Goal: Task Accomplishment & Management: Manage account settings

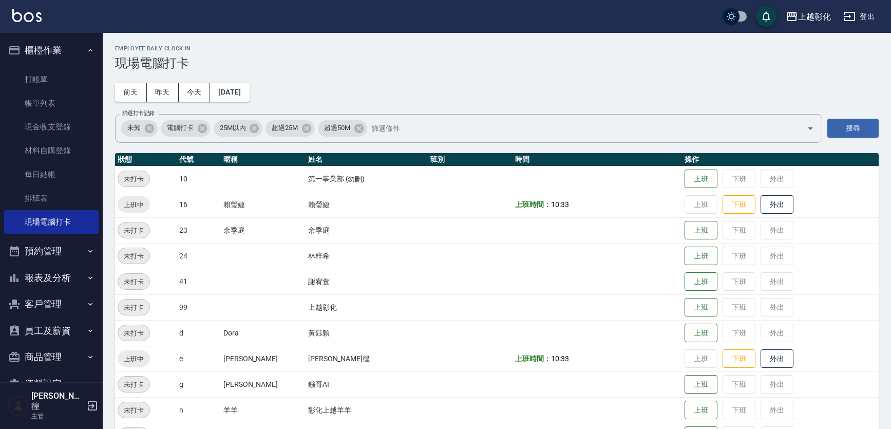
scroll to position [108, 0]
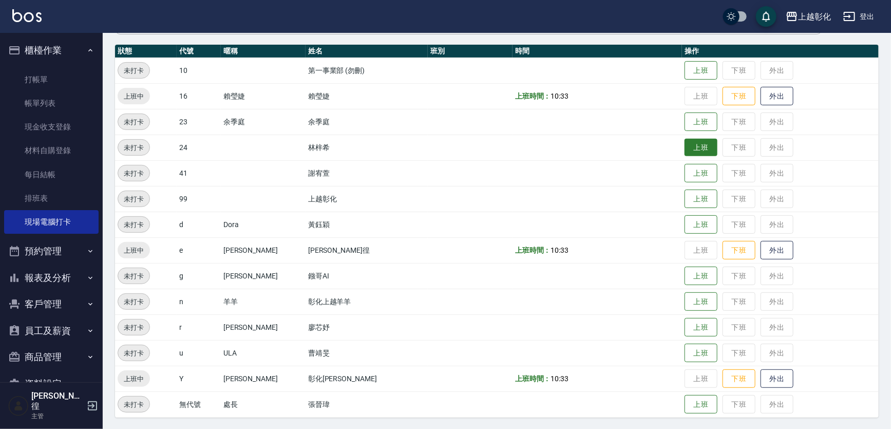
click at [691, 149] on button "上班" at bounding box center [700, 148] width 33 height 18
click at [51, 278] on button "報表及分析" at bounding box center [51, 277] width 94 height 27
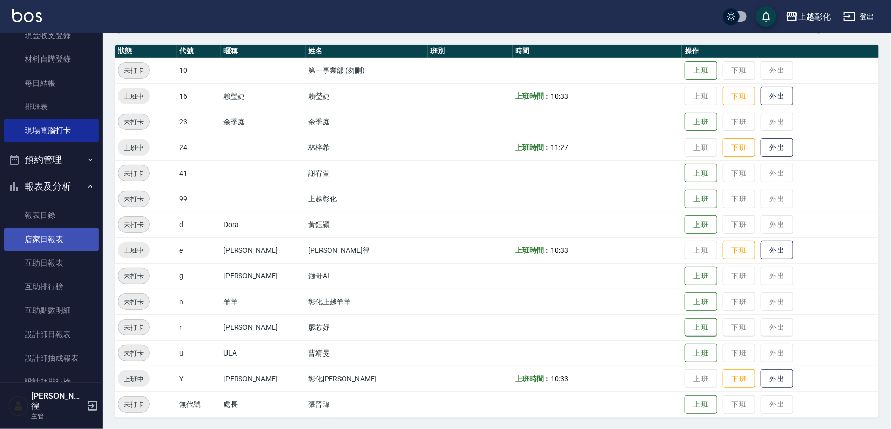
scroll to position [93, 0]
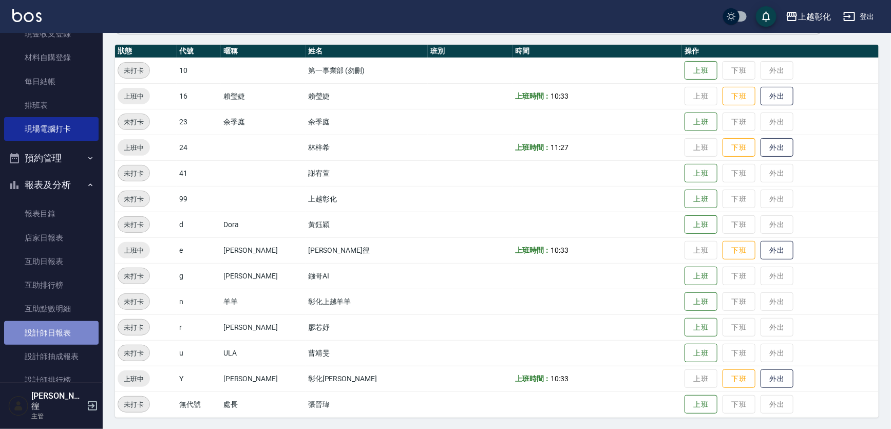
click at [61, 329] on link "設計師日報表" at bounding box center [51, 333] width 94 height 24
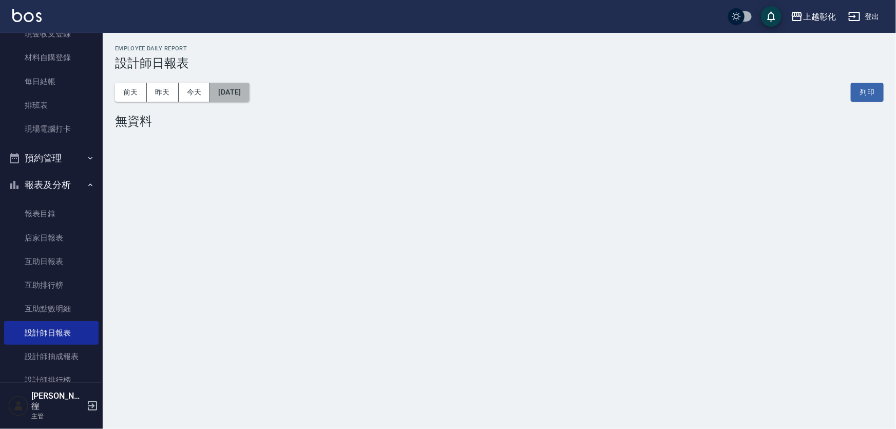
click at [238, 90] on button "[DATE]" at bounding box center [229, 92] width 39 height 19
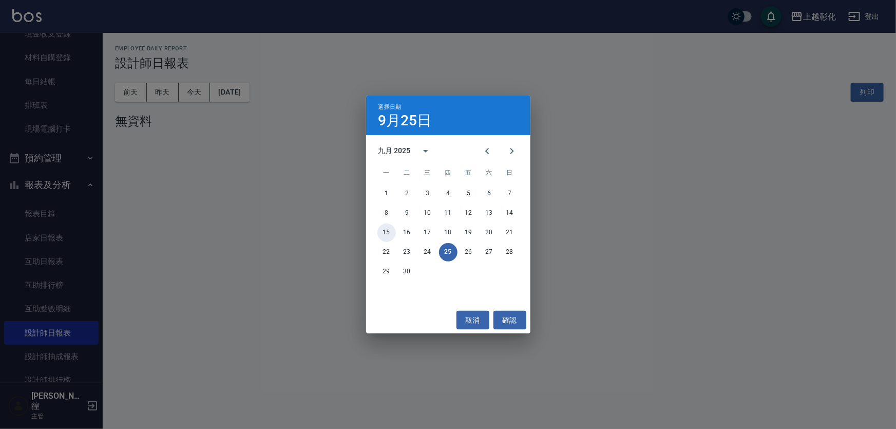
click at [385, 232] on button "15" at bounding box center [386, 232] width 18 height 18
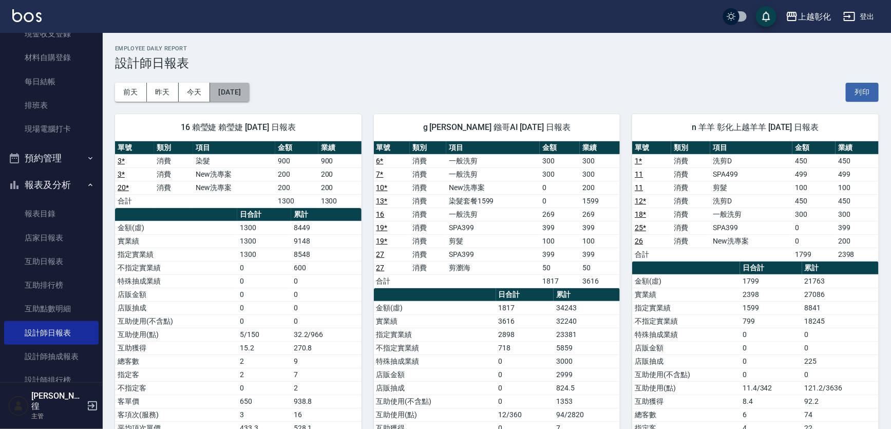
click at [232, 89] on button "[DATE]" at bounding box center [229, 92] width 39 height 19
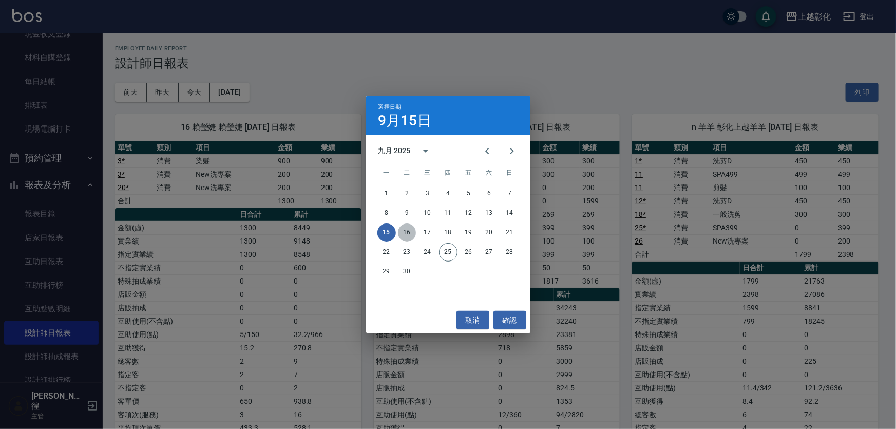
click at [402, 233] on button "16" at bounding box center [407, 232] width 18 height 18
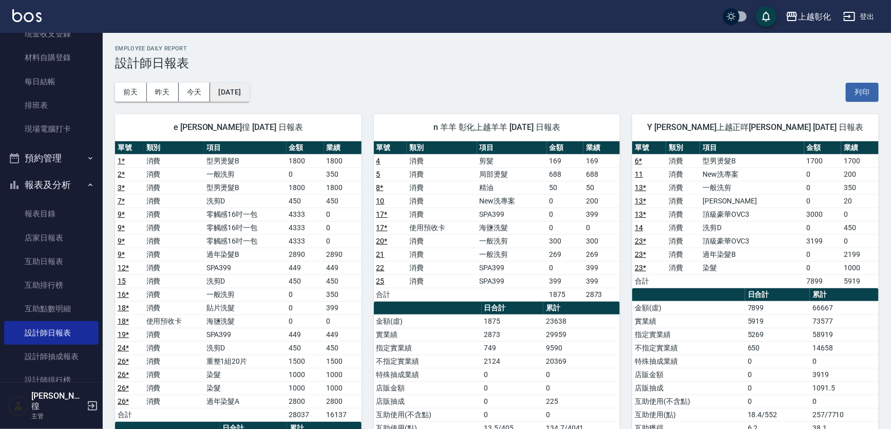
click at [248, 95] on button "[DATE]" at bounding box center [229, 92] width 39 height 19
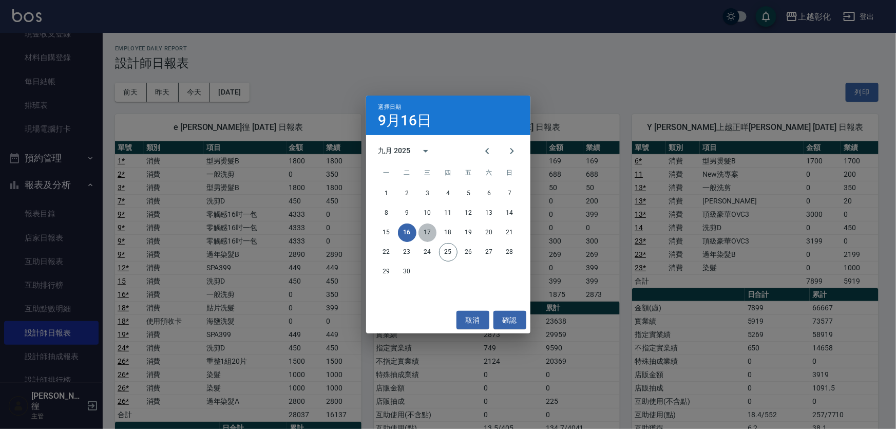
click at [424, 234] on button "17" at bounding box center [427, 232] width 18 height 18
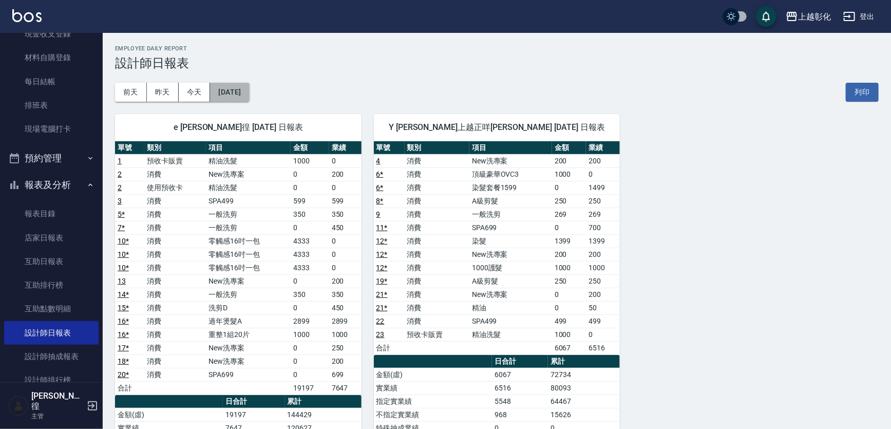
click at [245, 94] on button "[DATE]" at bounding box center [229, 92] width 39 height 19
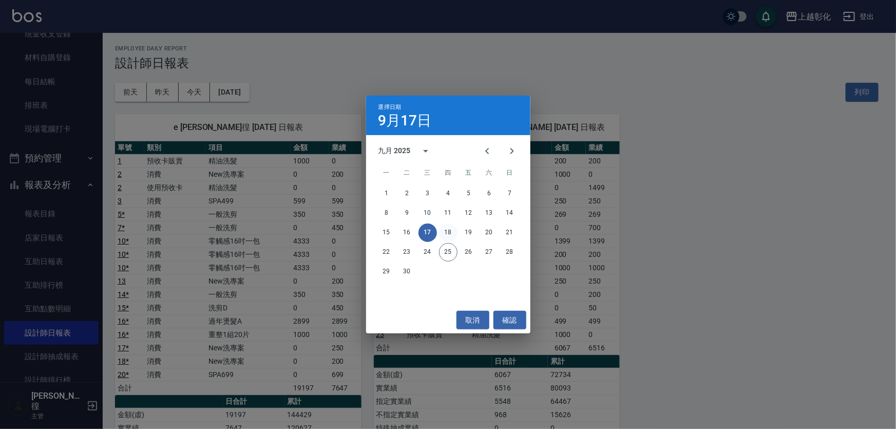
click at [446, 235] on button "18" at bounding box center [448, 232] width 18 height 18
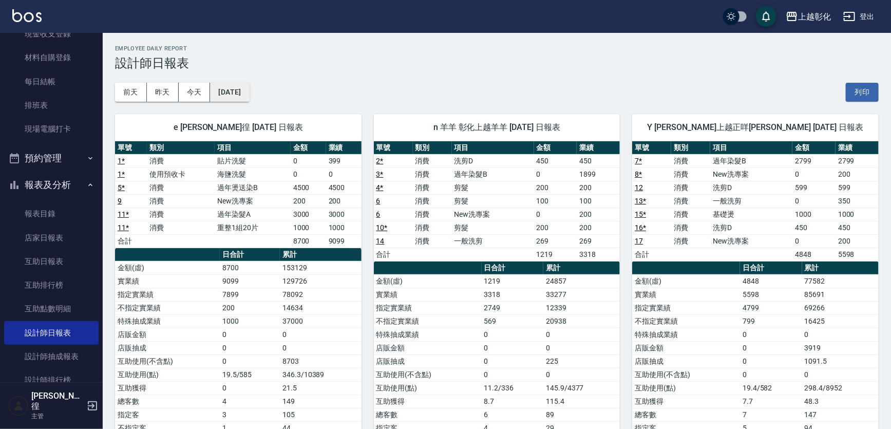
click at [235, 92] on button "[DATE]" at bounding box center [229, 92] width 39 height 19
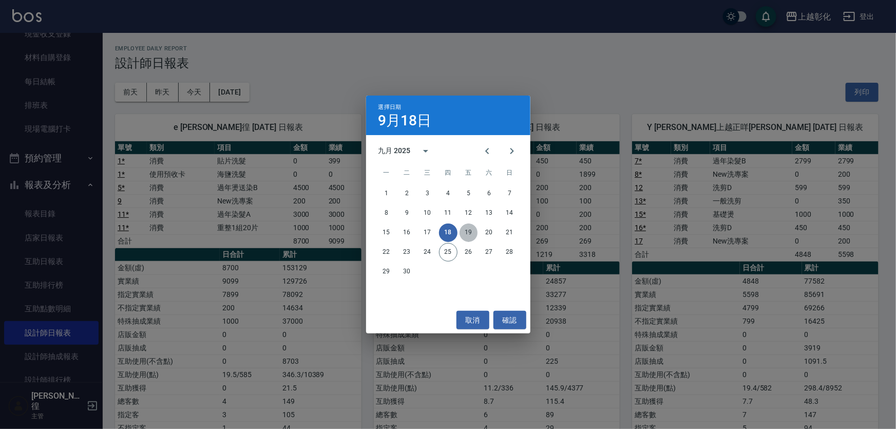
click at [467, 236] on button "19" at bounding box center [468, 232] width 18 height 18
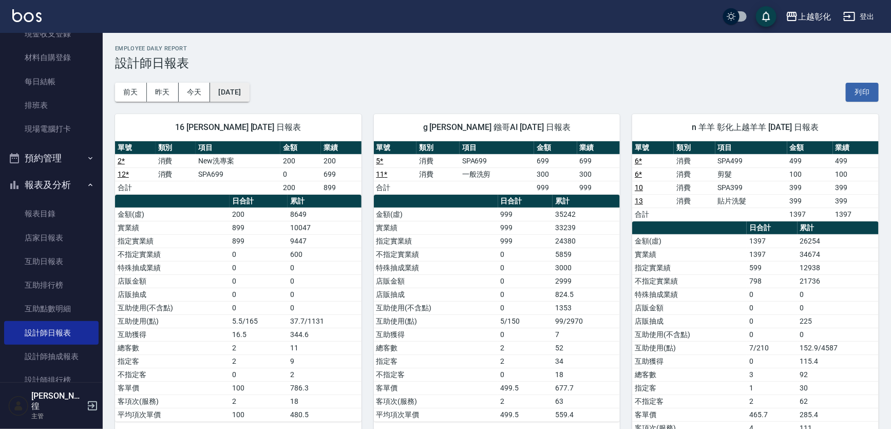
click at [227, 87] on button "[DATE]" at bounding box center [229, 92] width 39 height 19
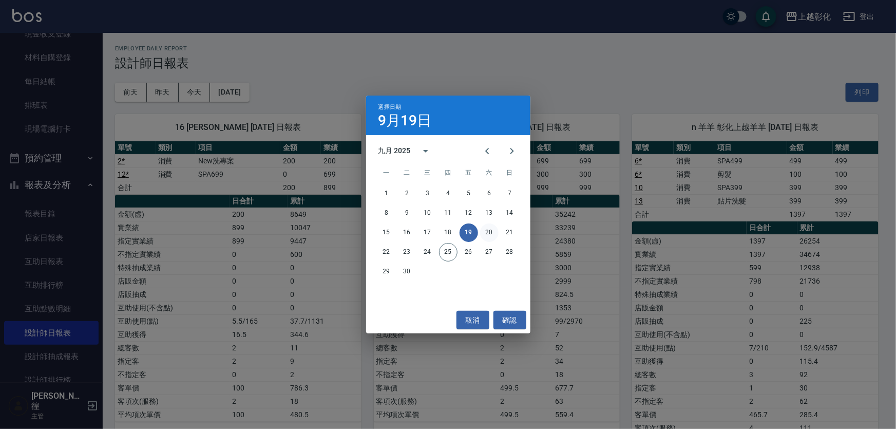
click at [484, 233] on button "20" at bounding box center [489, 232] width 18 height 18
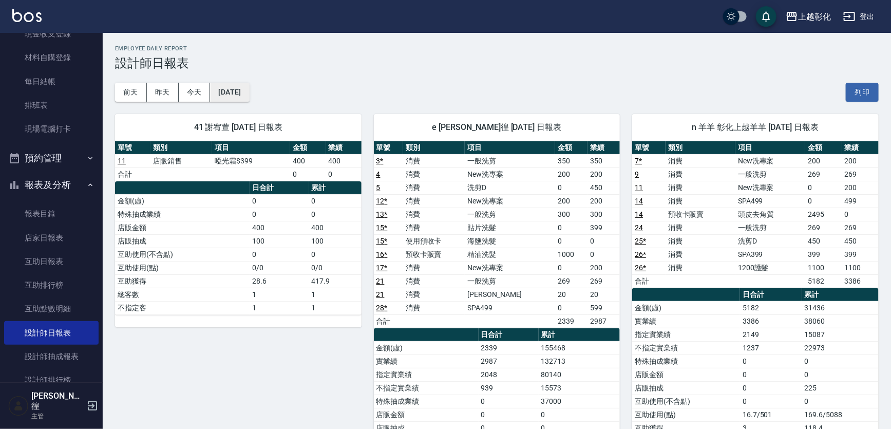
click at [235, 96] on button "[DATE]" at bounding box center [229, 92] width 39 height 19
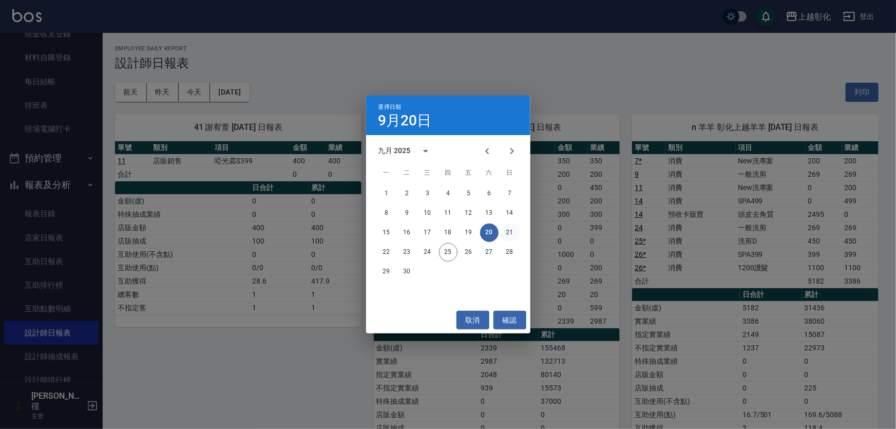
click at [508, 234] on button "21" at bounding box center [510, 232] width 18 height 18
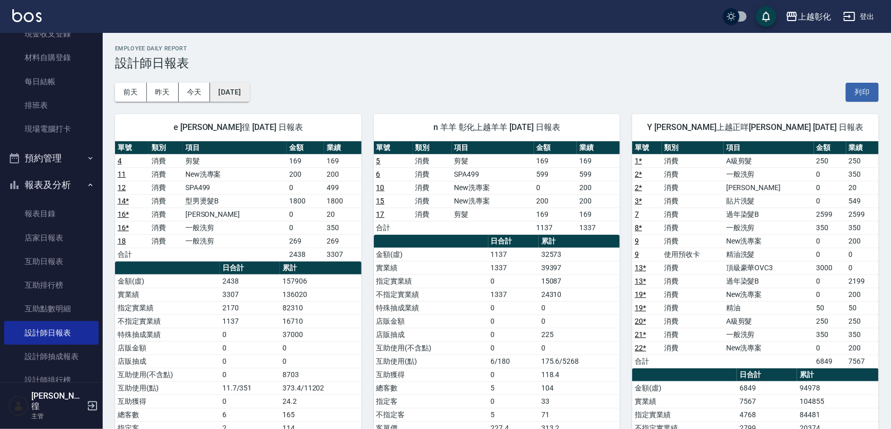
click at [227, 97] on button "[DATE]" at bounding box center [229, 92] width 39 height 19
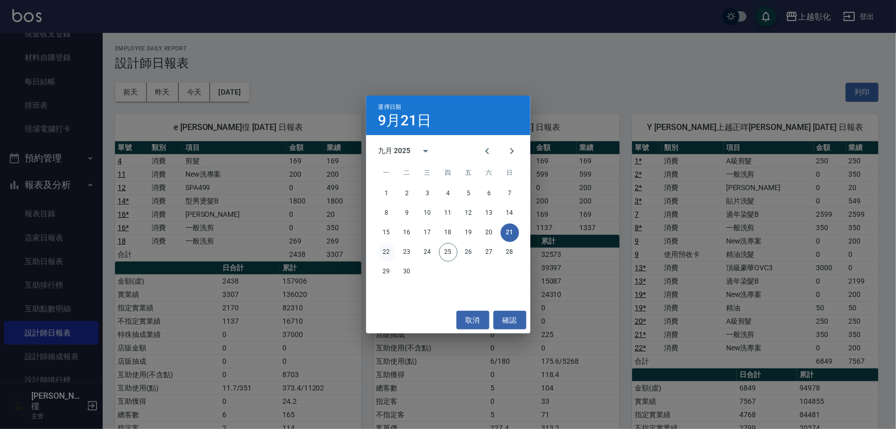
click at [382, 254] on button "22" at bounding box center [386, 252] width 18 height 18
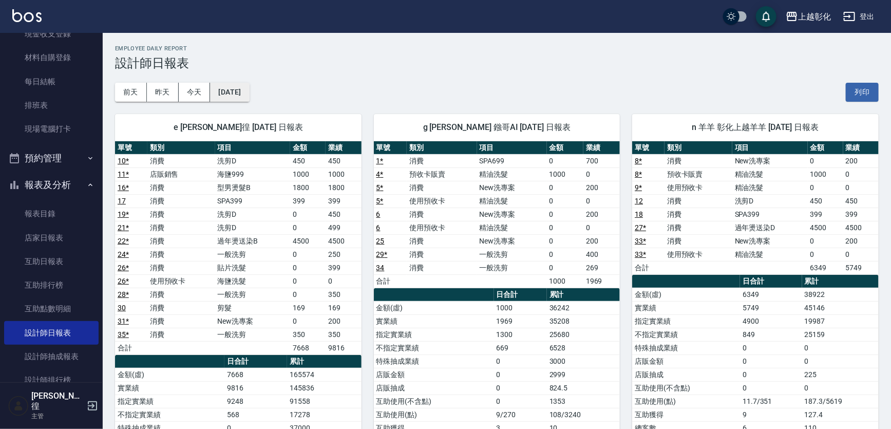
click at [243, 92] on button "[DATE]" at bounding box center [229, 92] width 39 height 19
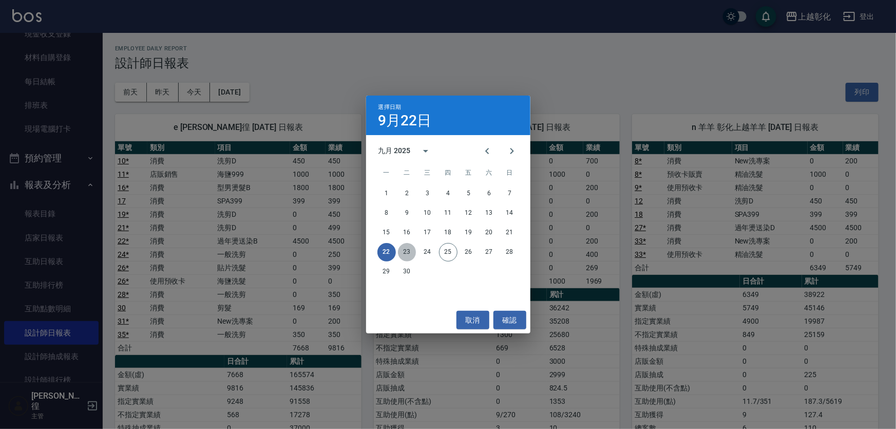
click at [406, 249] on button "23" at bounding box center [407, 252] width 18 height 18
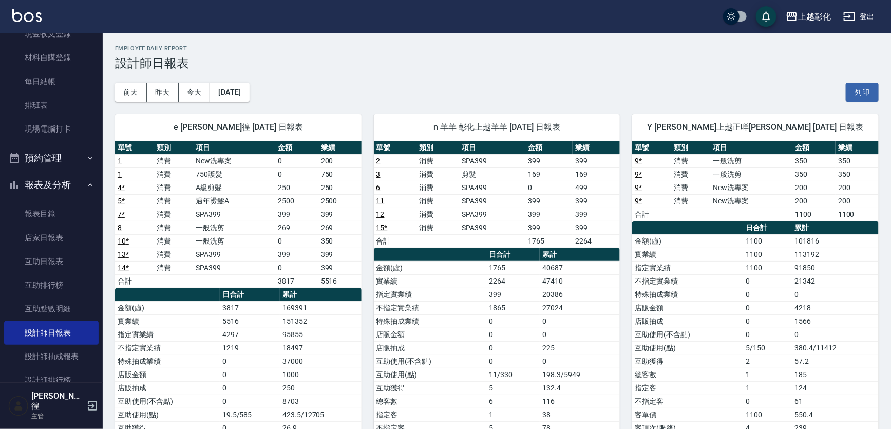
click at [512, 56] on h3 "設計師日報表" at bounding box center [496, 63] width 763 height 14
click at [231, 92] on button "[DATE]" at bounding box center [229, 92] width 39 height 19
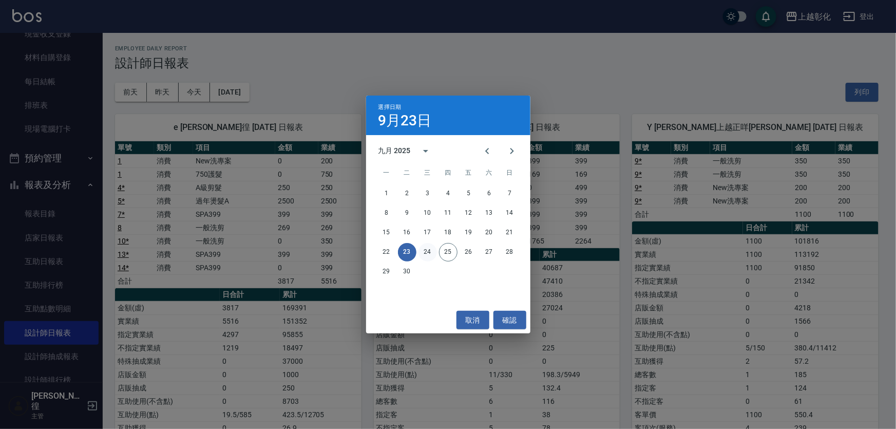
click at [427, 252] on button "24" at bounding box center [427, 252] width 18 height 18
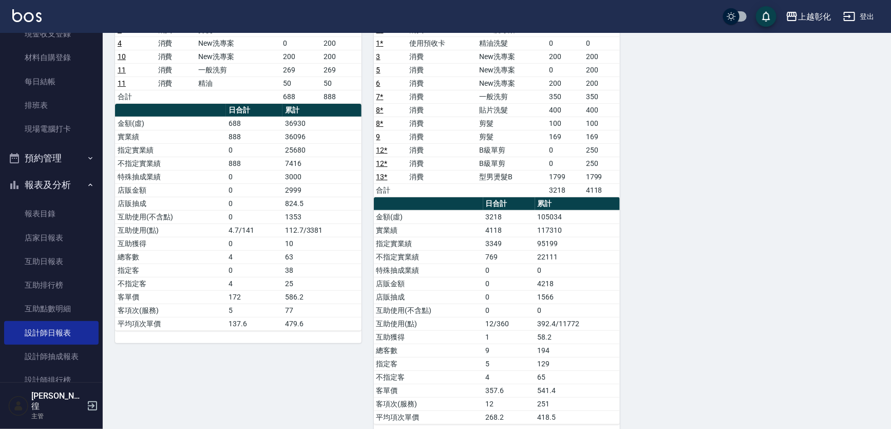
scroll to position [140, 0]
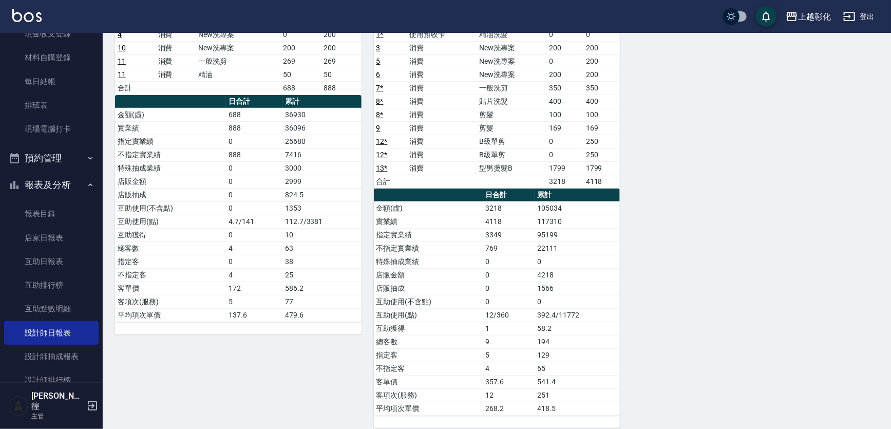
click at [808, 177] on div "g [PERSON_NAME] 鏹哥AI [DATE] 日報表 單號 類別 項目 金額 業績 2 消費 剪髮 169 169 4 消費 New洗專案 0 20…" at bounding box center [491, 195] width 776 height 466
click at [43, 351] on link "設計師抽成報表" at bounding box center [51, 356] width 94 height 24
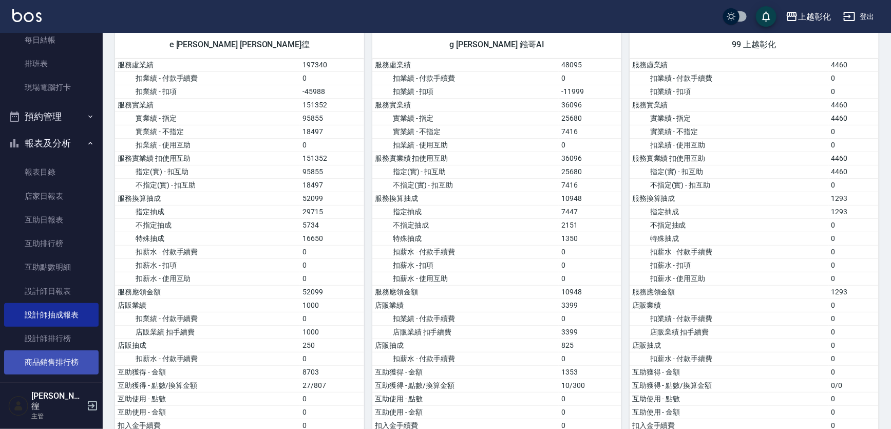
scroll to position [140, 0]
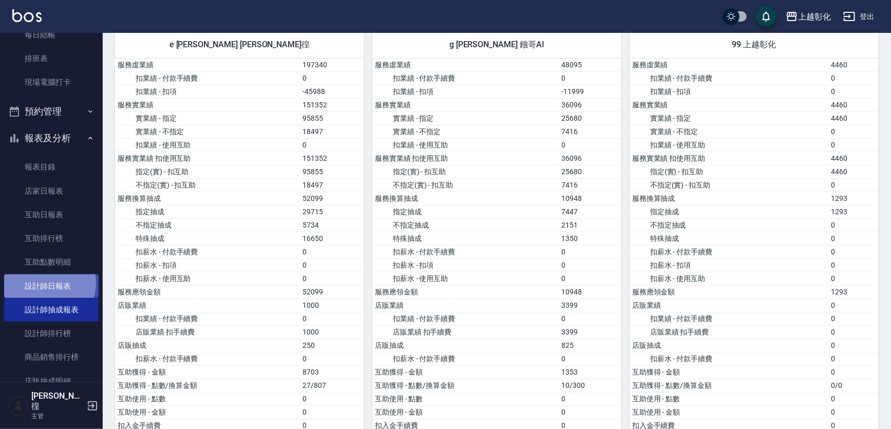
click at [44, 282] on link "設計師日報表" at bounding box center [51, 286] width 94 height 24
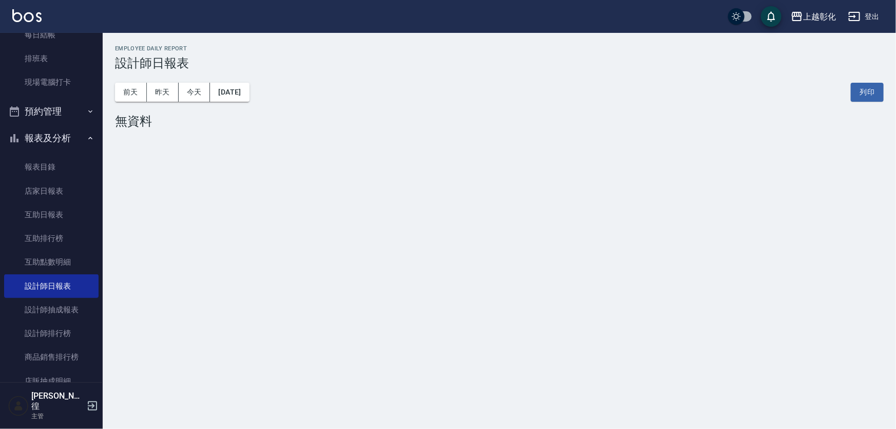
click at [49, 107] on button "預約管理" at bounding box center [51, 111] width 94 height 27
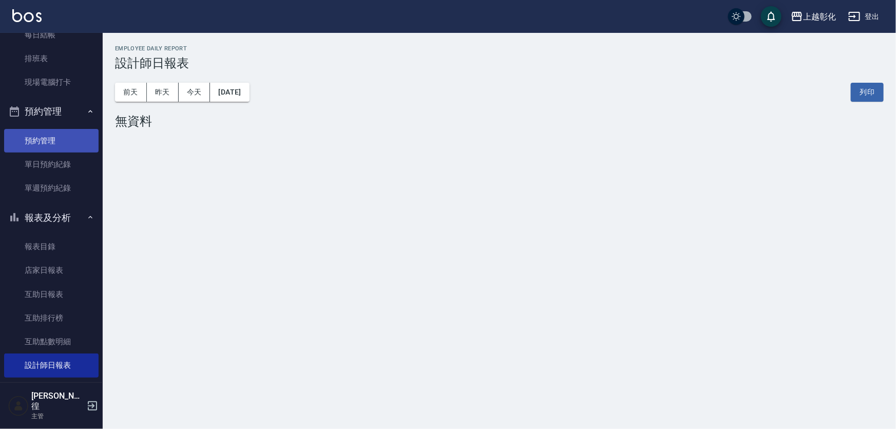
click at [51, 136] on link "預約管理" at bounding box center [51, 141] width 94 height 24
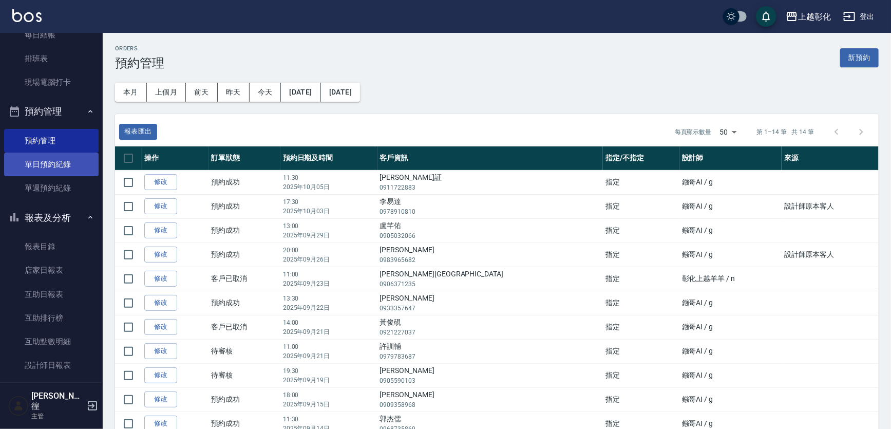
click at [54, 162] on link "單日預約紀錄" at bounding box center [51, 164] width 94 height 24
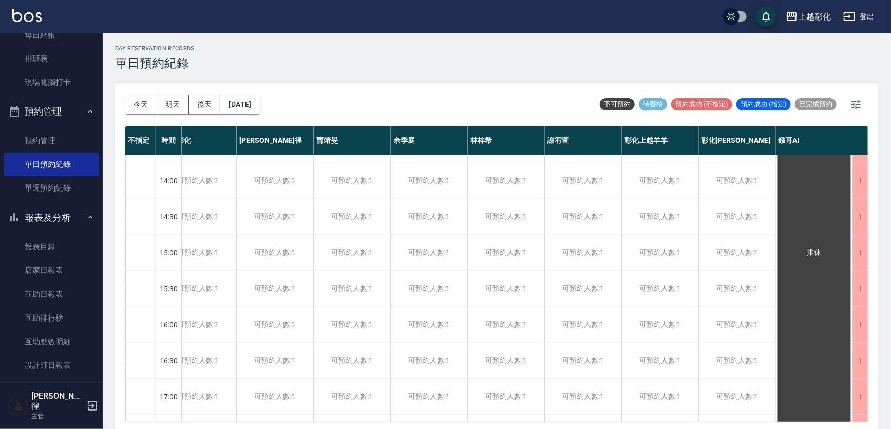
scroll to position [280, 0]
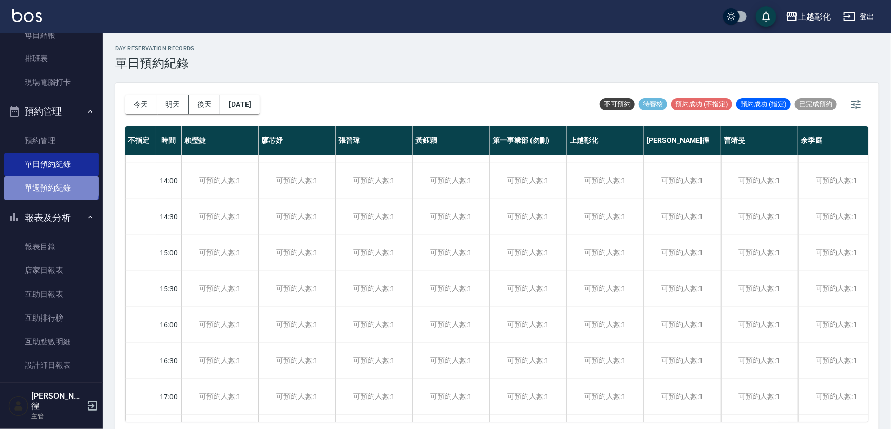
click at [50, 182] on link "單週預約紀錄" at bounding box center [51, 188] width 94 height 24
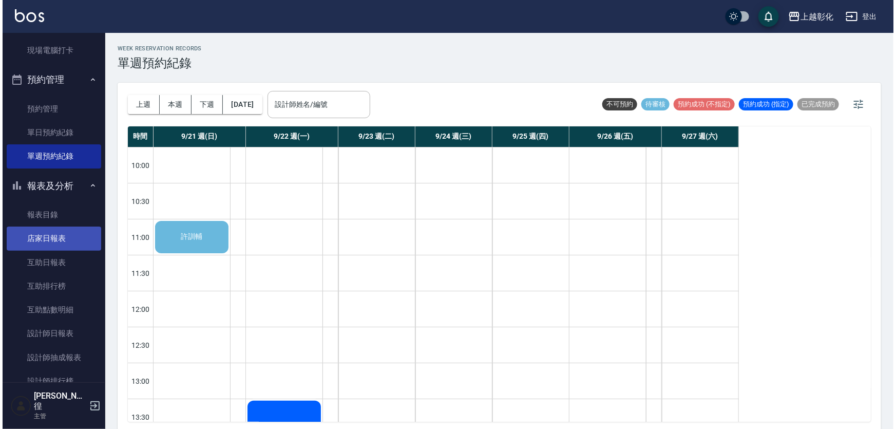
scroll to position [186, 0]
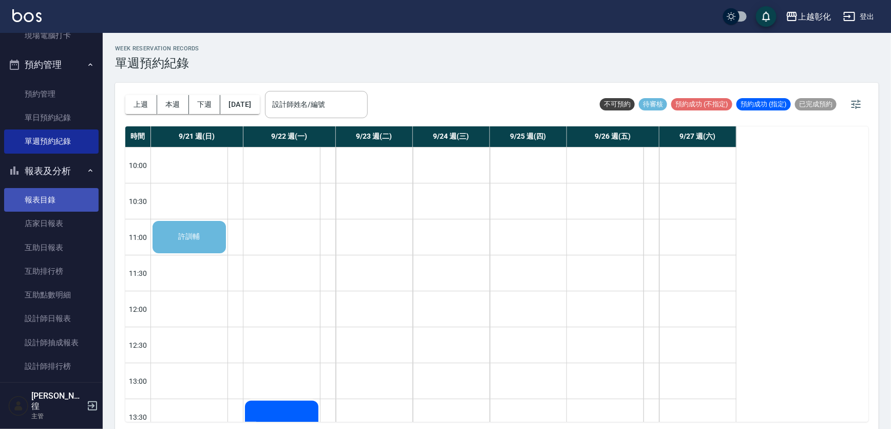
click at [35, 195] on link "報表目錄" at bounding box center [51, 200] width 94 height 24
